Goal: Navigation & Orientation: Find specific page/section

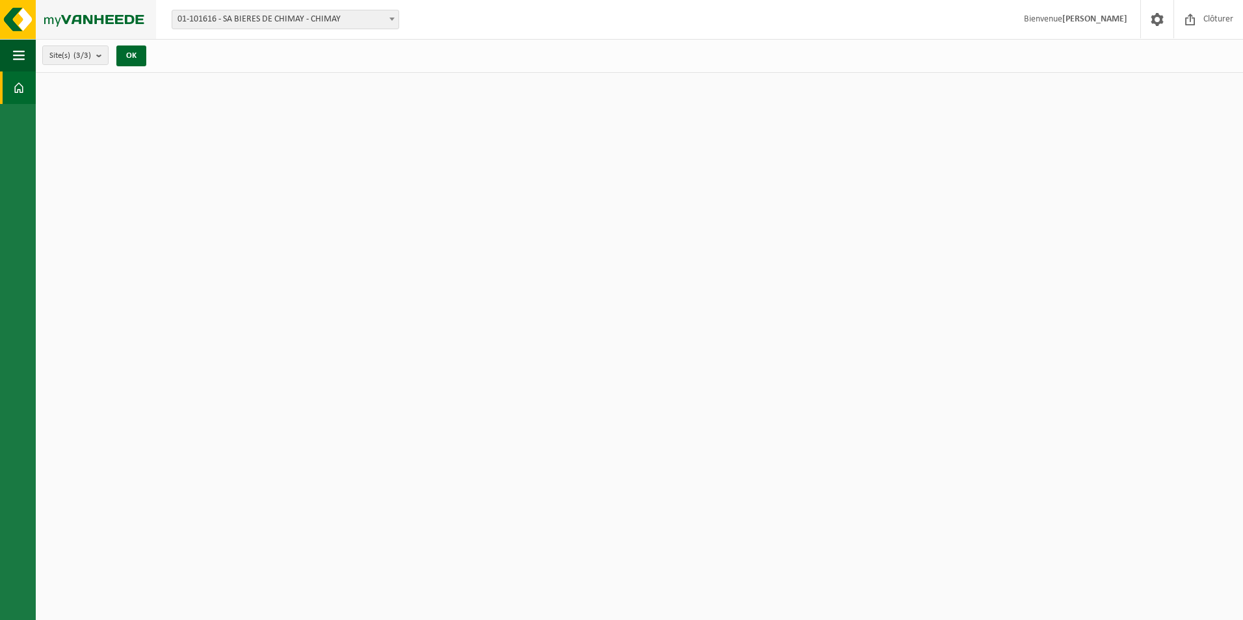
click at [22, 27] on img at bounding box center [78, 19] width 156 height 39
click at [32, 23] on img at bounding box center [78, 19] width 156 height 39
click at [61, 23] on img at bounding box center [78, 19] width 156 height 39
click at [26, 56] on button "Navigation" at bounding box center [18, 55] width 36 height 33
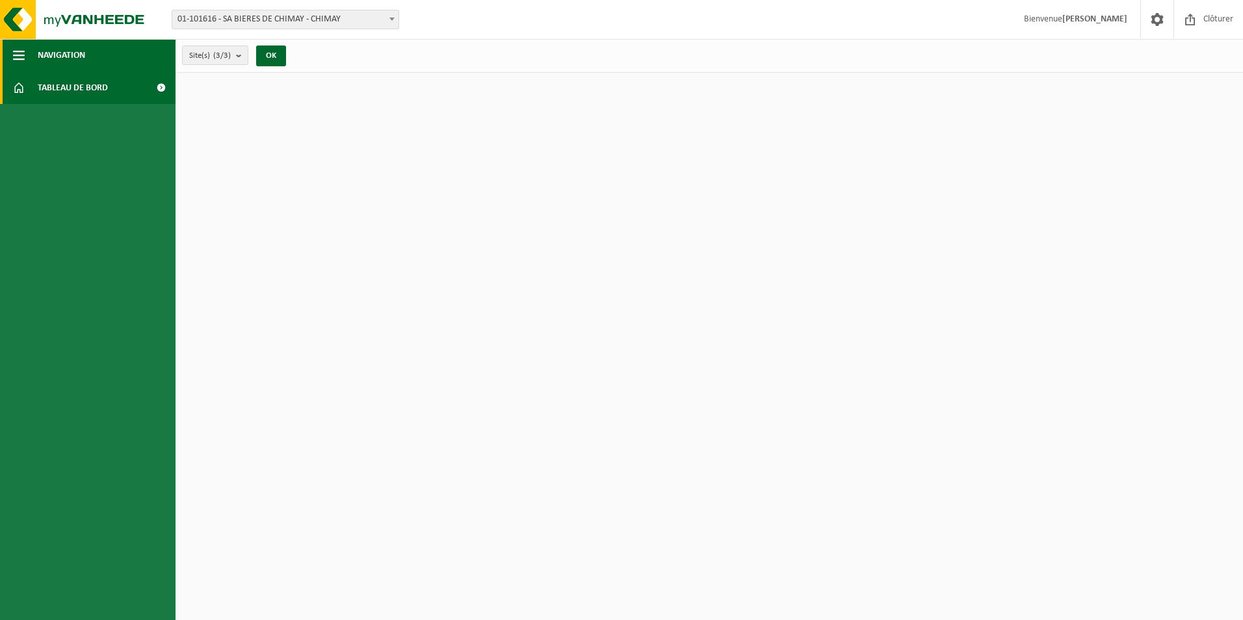
click at [71, 60] on span "Navigation" at bounding box center [61, 55] width 47 height 33
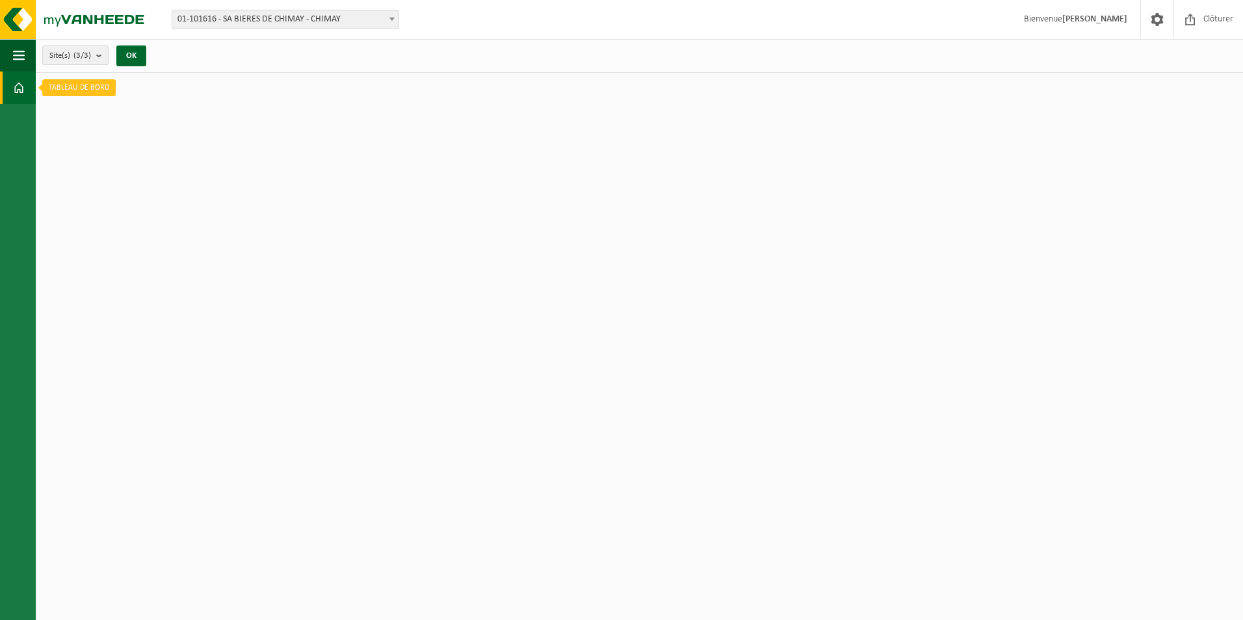
click at [19, 89] on span at bounding box center [19, 88] width 12 height 33
click at [1071, 22] on strong "[PERSON_NAME]" at bounding box center [1094, 19] width 65 height 10
click at [1165, 20] on span at bounding box center [1158, 19] width 20 height 38
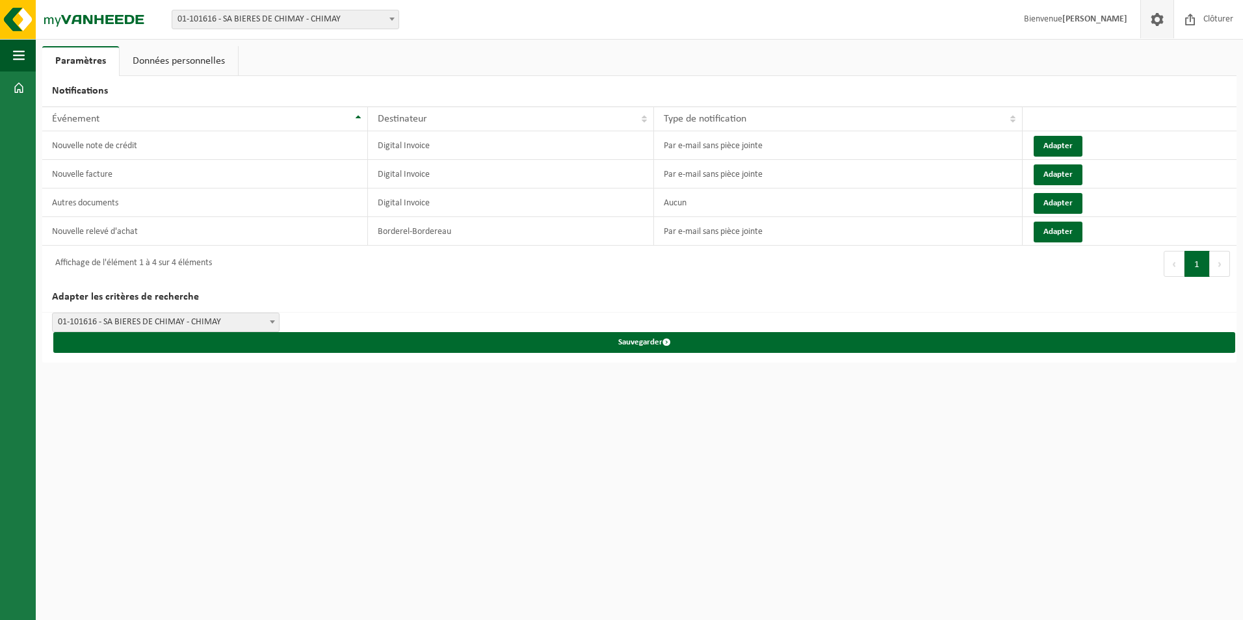
drag, startPoint x: 1114, startPoint y: 14, endPoint x: 1105, endPoint y: 20, distance: 10.8
click at [1114, 14] on strong "[PERSON_NAME]" at bounding box center [1094, 19] width 65 height 10
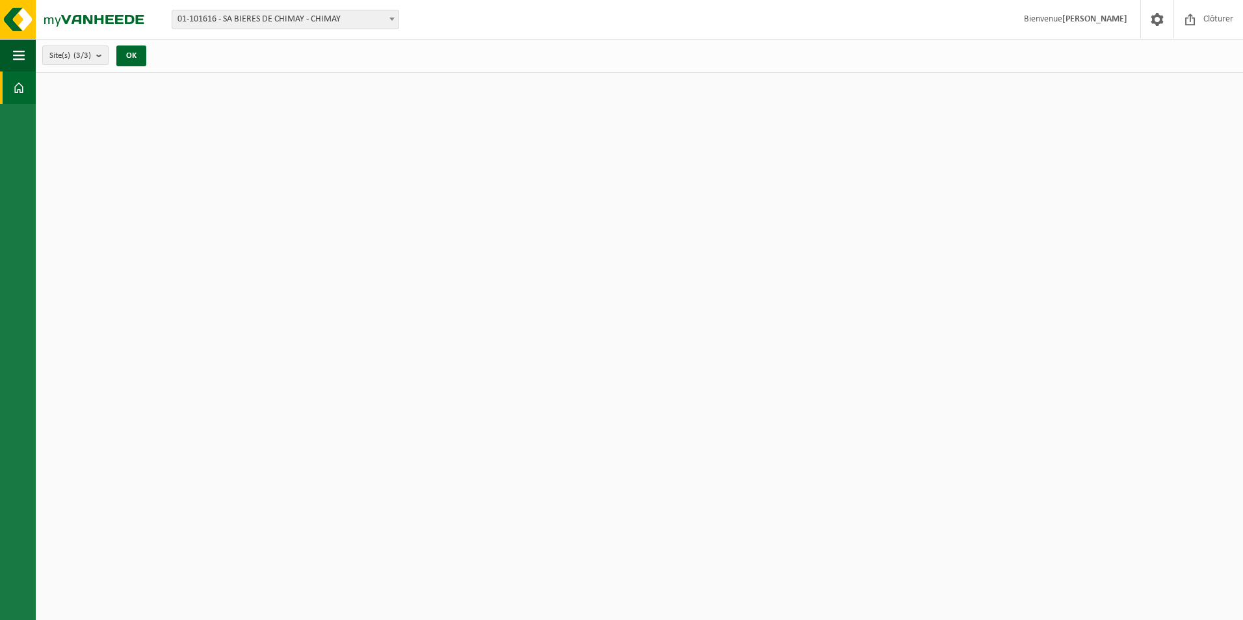
click at [211, 23] on span "01-101616 - SA BIERES DE CHIMAY - CHIMAY" at bounding box center [285, 19] width 226 height 18
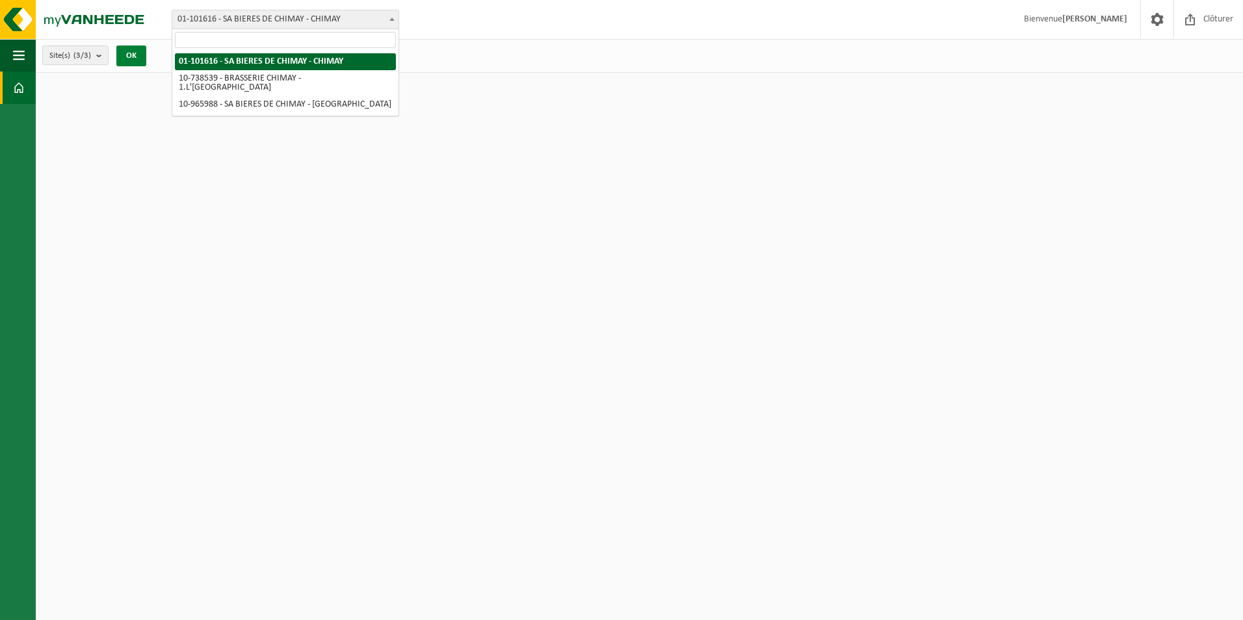
click at [121, 61] on button "OK" at bounding box center [131, 56] width 30 height 21
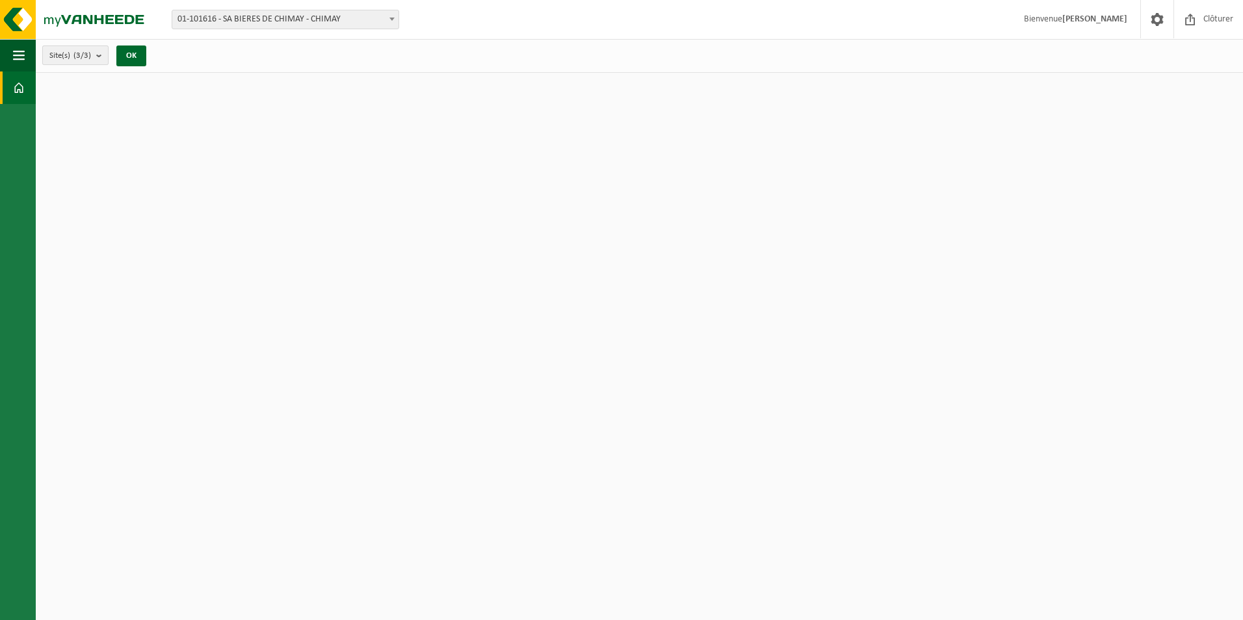
click at [80, 59] on count "(3/3)" at bounding box center [82, 55] width 18 height 8
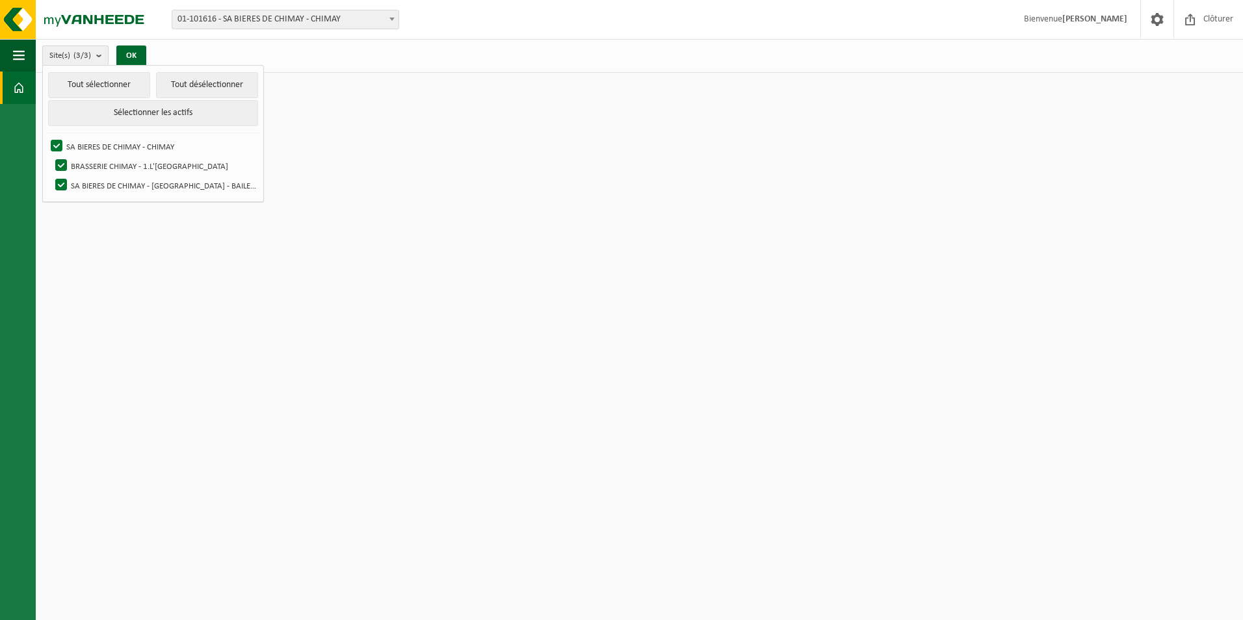
click at [80, 59] on count "(3/3)" at bounding box center [82, 55] width 18 height 8
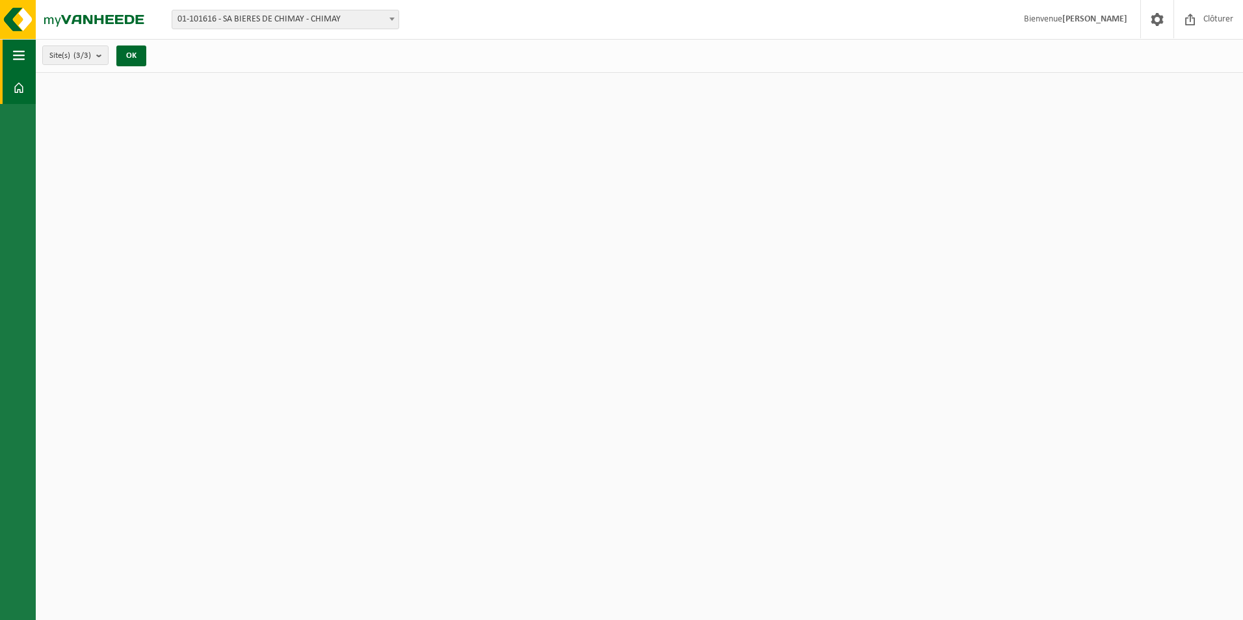
click at [20, 52] on span "button" at bounding box center [19, 55] width 12 height 33
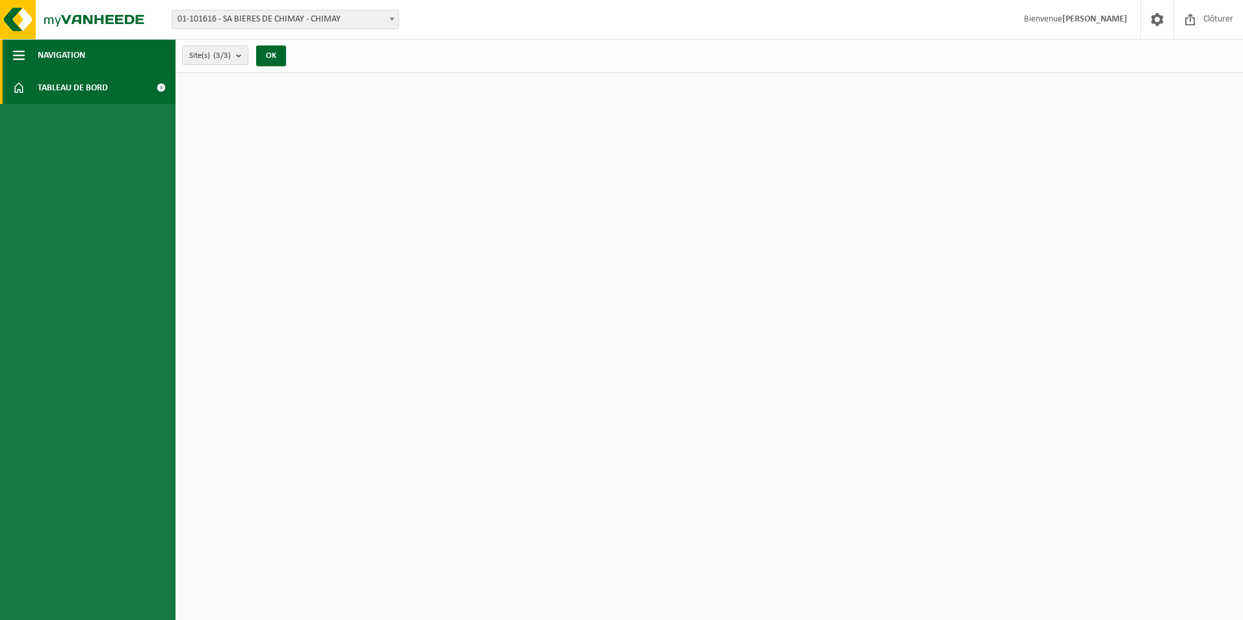
click at [63, 60] on span "Navigation" at bounding box center [61, 55] width 47 height 33
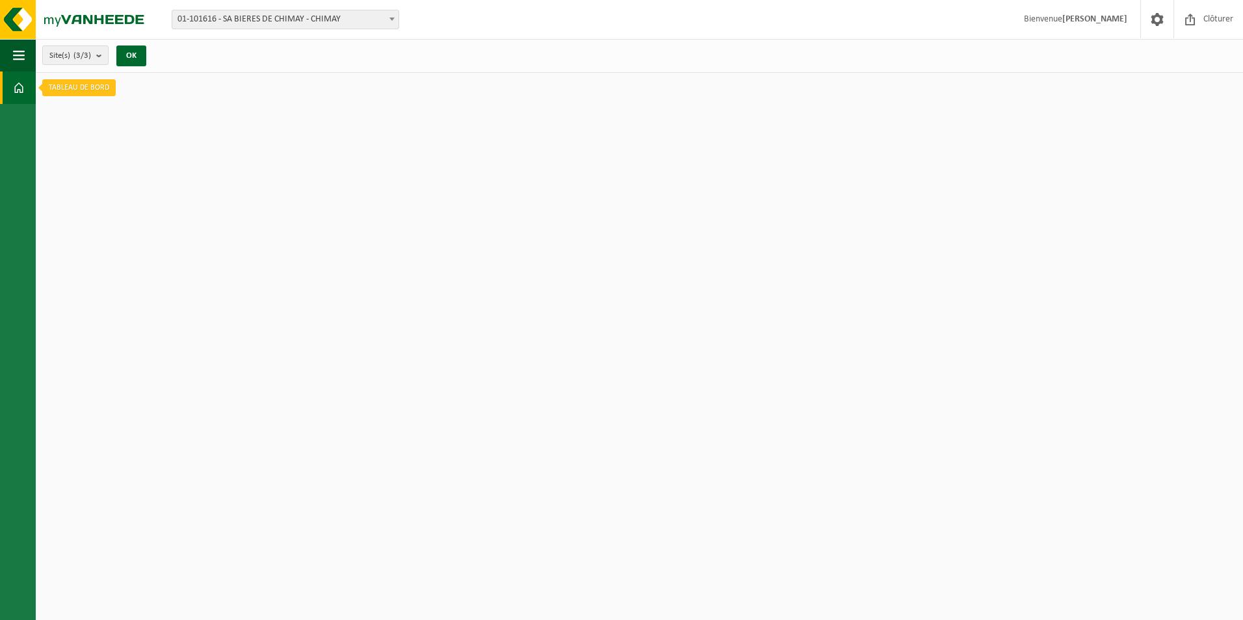
click at [14, 103] on span at bounding box center [19, 88] width 12 height 33
click at [28, 98] on link "Tableau de bord" at bounding box center [18, 88] width 36 height 33
